Goal: Browse casually

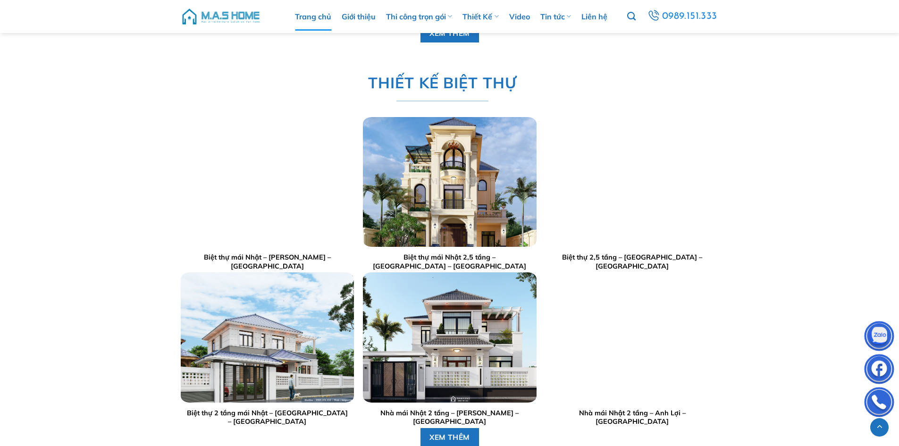
scroll to position [1274, 0]
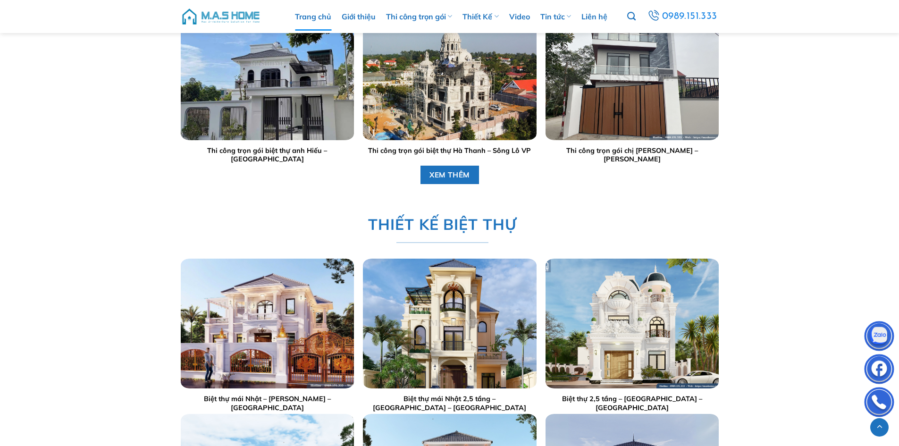
click at [446, 103] on div at bounding box center [449, 75] width 173 height 130
click at [446, 102] on img "Thi công trọn gói biệt thự Hà Thanh – Sông Lô VP" at bounding box center [449, 75] width 173 height 130
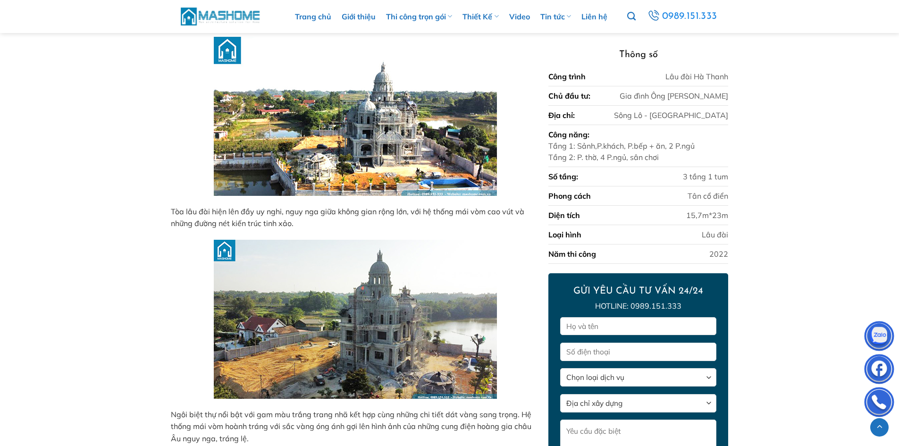
scroll to position [1550, 0]
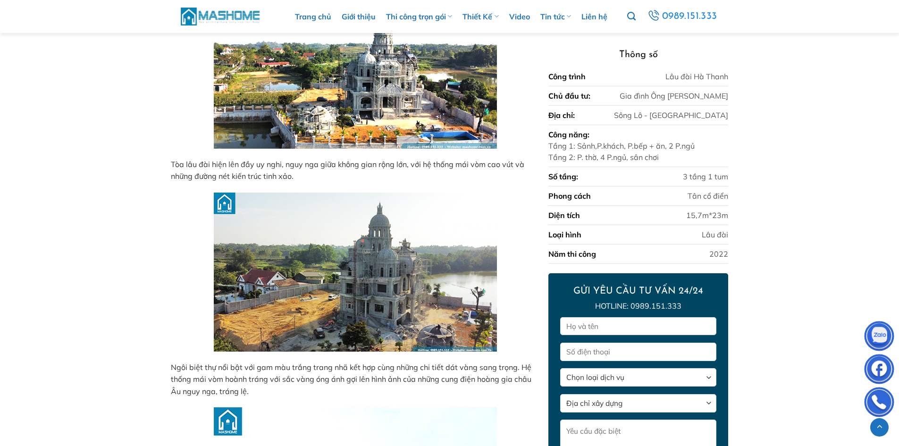
click at [232, 17] on img at bounding box center [221, 16] width 80 height 20
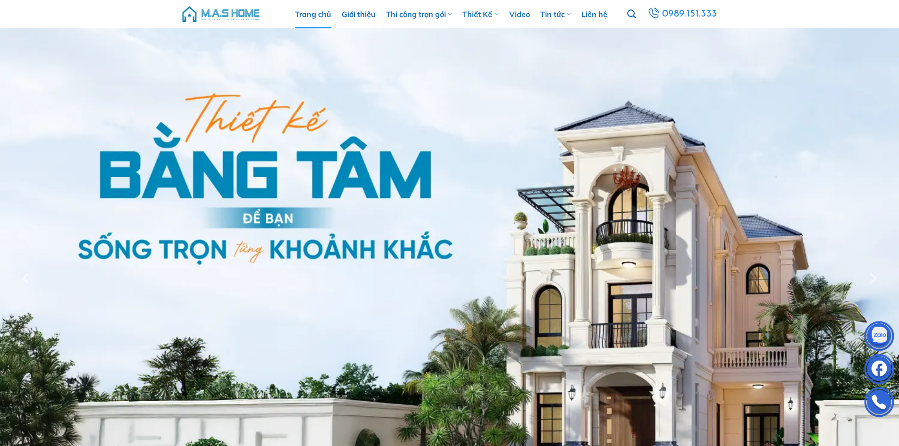
click at [219, 13] on img at bounding box center [221, 14] width 80 height 28
click at [225, 13] on img at bounding box center [221, 14] width 80 height 28
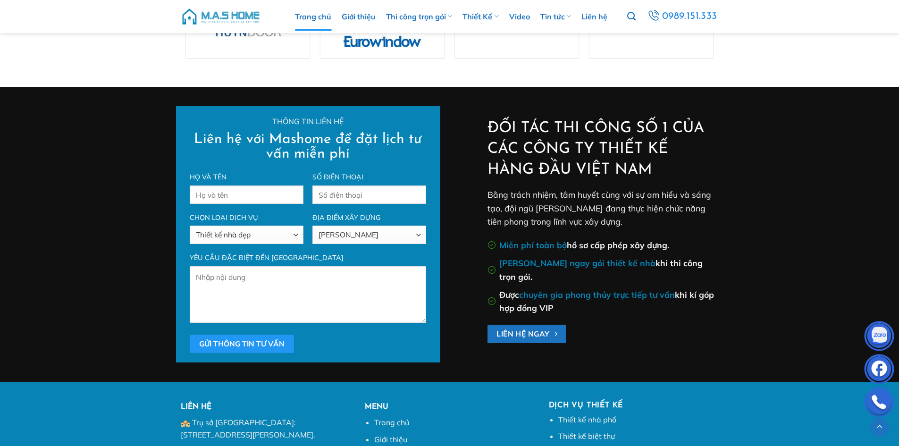
scroll to position [3162, 0]
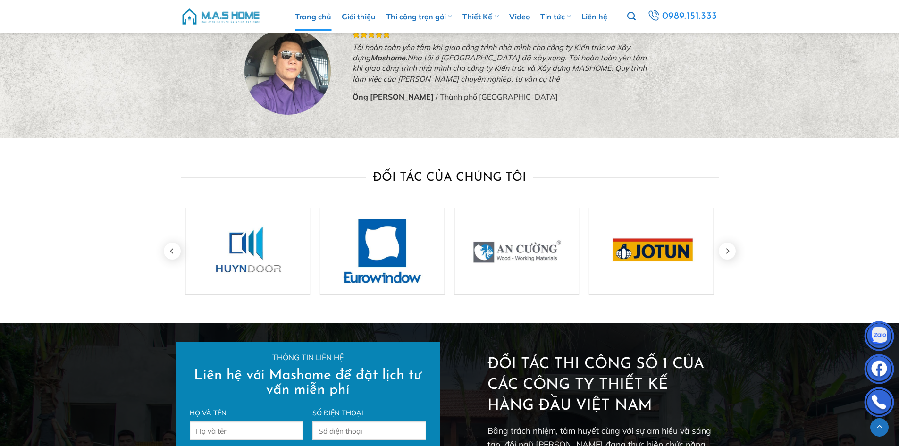
click at [252, 13] on img at bounding box center [221, 16] width 80 height 28
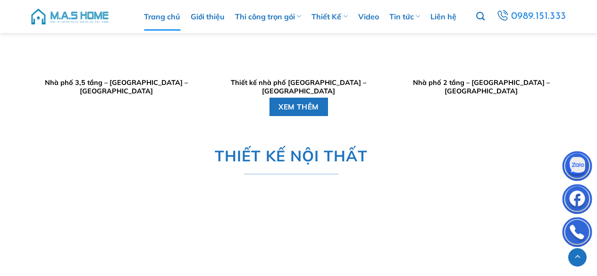
scroll to position [2076, 0]
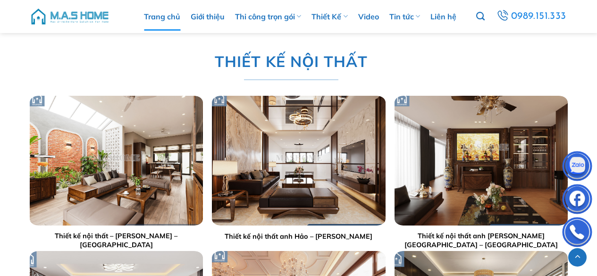
click at [269, 150] on img "Thiết kế nội thất anh Hảo - Nguyễn Trãi" at bounding box center [298, 161] width 173 height 130
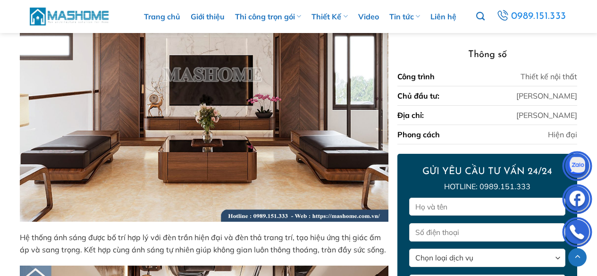
scroll to position [1327, 0]
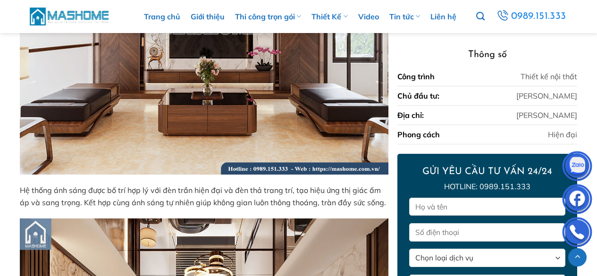
click at [92, 16] on img at bounding box center [70, 16] width 80 height 20
